Goal: Transaction & Acquisition: Purchase product/service

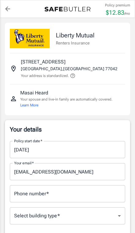
click at [84, 157] on input "[DATE]" at bounding box center [65, 149] width 111 height 17
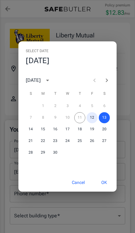
click at [95, 118] on button "12" at bounding box center [92, 117] width 11 height 11
type input "[DATE]"
click at [108, 182] on button "OK" at bounding box center [104, 182] width 20 height 13
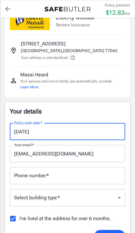
click at [89, 174] on input "Phone number   *" at bounding box center [67, 175] width 115 height 17
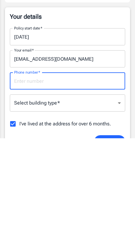
type input "8329549359"
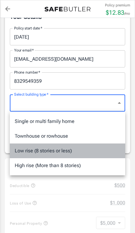
click at [73, 153] on li "Low rise (8 stories or less)" at bounding box center [67, 151] width 115 height 15
type input "lowrise"
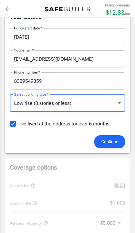
click at [14, 122] on input "I've lived at the address for over 6 months." at bounding box center [12, 124] width 13 height 13
checkbox input "false"
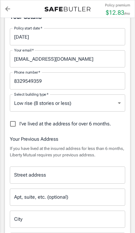
click at [76, 174] on input "Street address" at bounding box center [68, 176] width 110 height 12
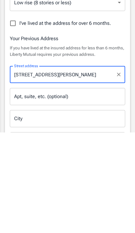
type input "[STREET_ADDRESS][PERSON_NAME][PERSON_NAME]"
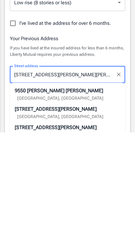
click at [28, 186] on li "[STREET_ADDRESS][PERSON_NAME][PERSON_NAME]" at bounding box center [67, 195] width 115 height 18
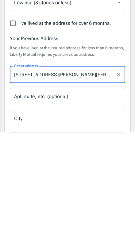
type input "[GEOGRAPHIC_DATA]"
select select "[GEOGRAPHIC_DATA]"
type input "77063"
type input "[STREET_ADDRESS][PERSON_NAME][PERSON_NAME]"
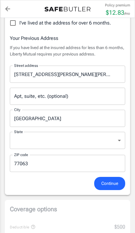
click at [25, 104] on input "Apt, suite, etc. (optional)" at bounding box center [67, 96] width 115 height 17
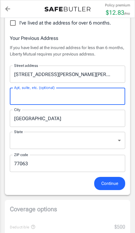
scroll to position [214, 0]
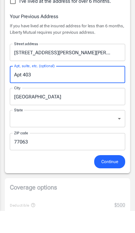
type input "Apt 403"
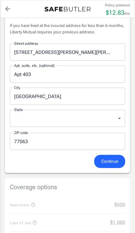
click at [116, 163] on span "Continue" at bounding box center [109, 162] width 17 height 8
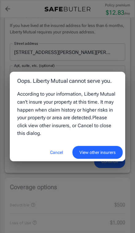
click at [60, 159] on button "Cancel" at bounding box center [56, 152] width 27 height 13
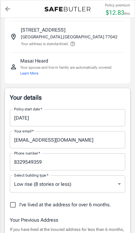
scroll to position [33, 0]
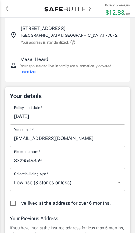
click at [14, 205] on input "I've lived at the address for over 6 months." at bounding box center [12, 203] width 13 height 13
checkbox input "true"
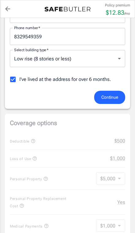
scroll to position [141, 0]
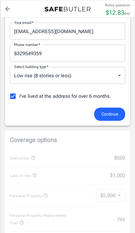
click at [107, 115] on span "Continue" at bounding box center [109, 115] width 17 height 8
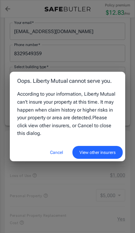
click at [56, 159] on button "Cancel" at bounding box center [56, 152] width 27 height 13
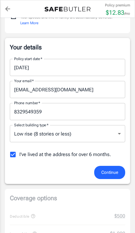
scroll to position [82, 0]
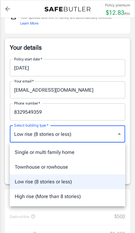
click at [84, 151] on li "Single or multi family home" at bounding box center [67, 152] width 115 height 15
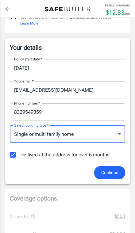
type input "singlefamily"
click at [110, 171] on span "Continue" at bounding box center [109, 173] width 17 height 8
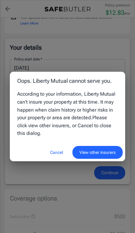
click at [97, 152] on button "View other insurers" at bounding box center [97, 152] width 50 height 13
